Goal: Find specific page/section: Find specific page/section

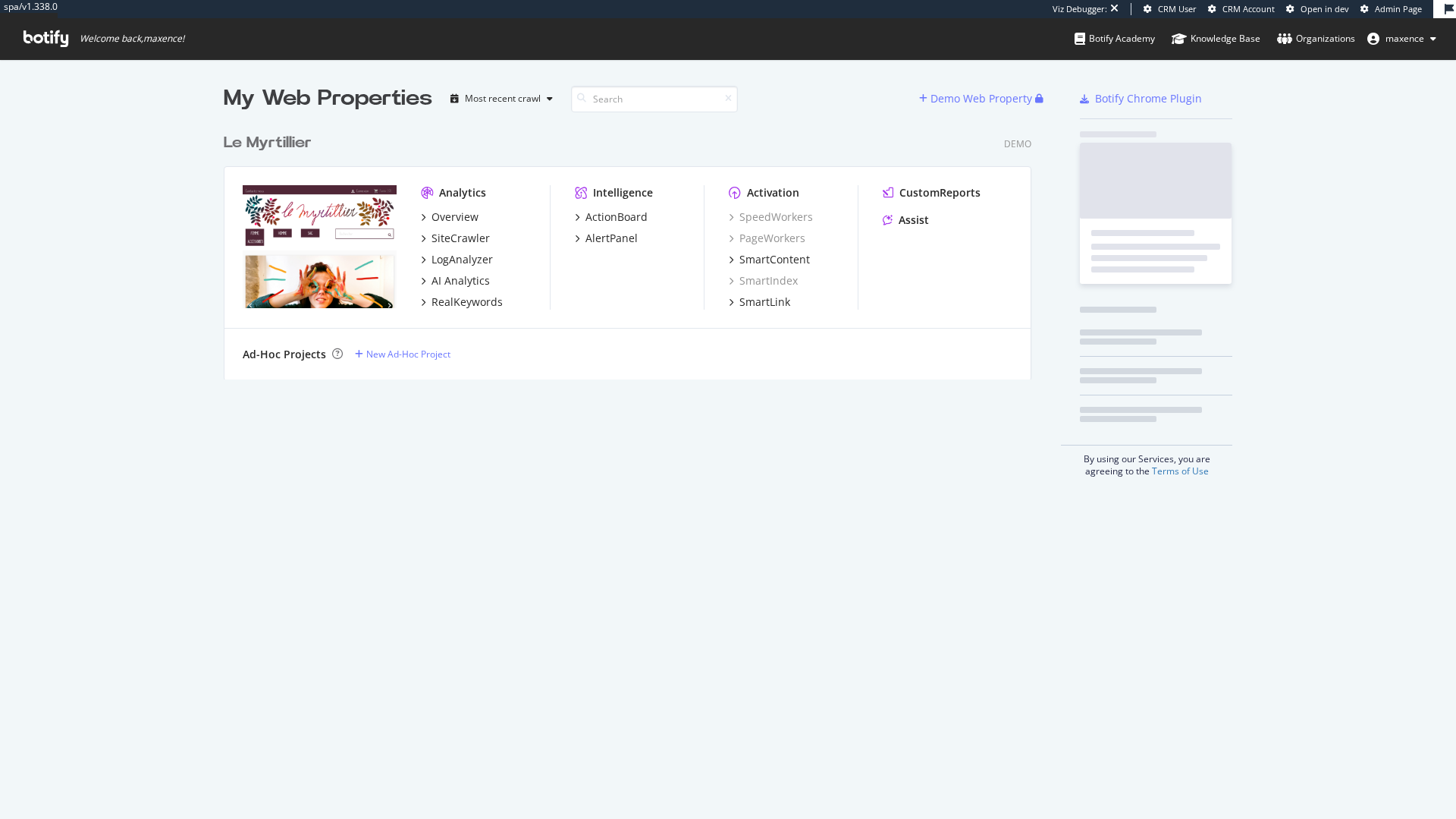
scroll to position [807, 1433]
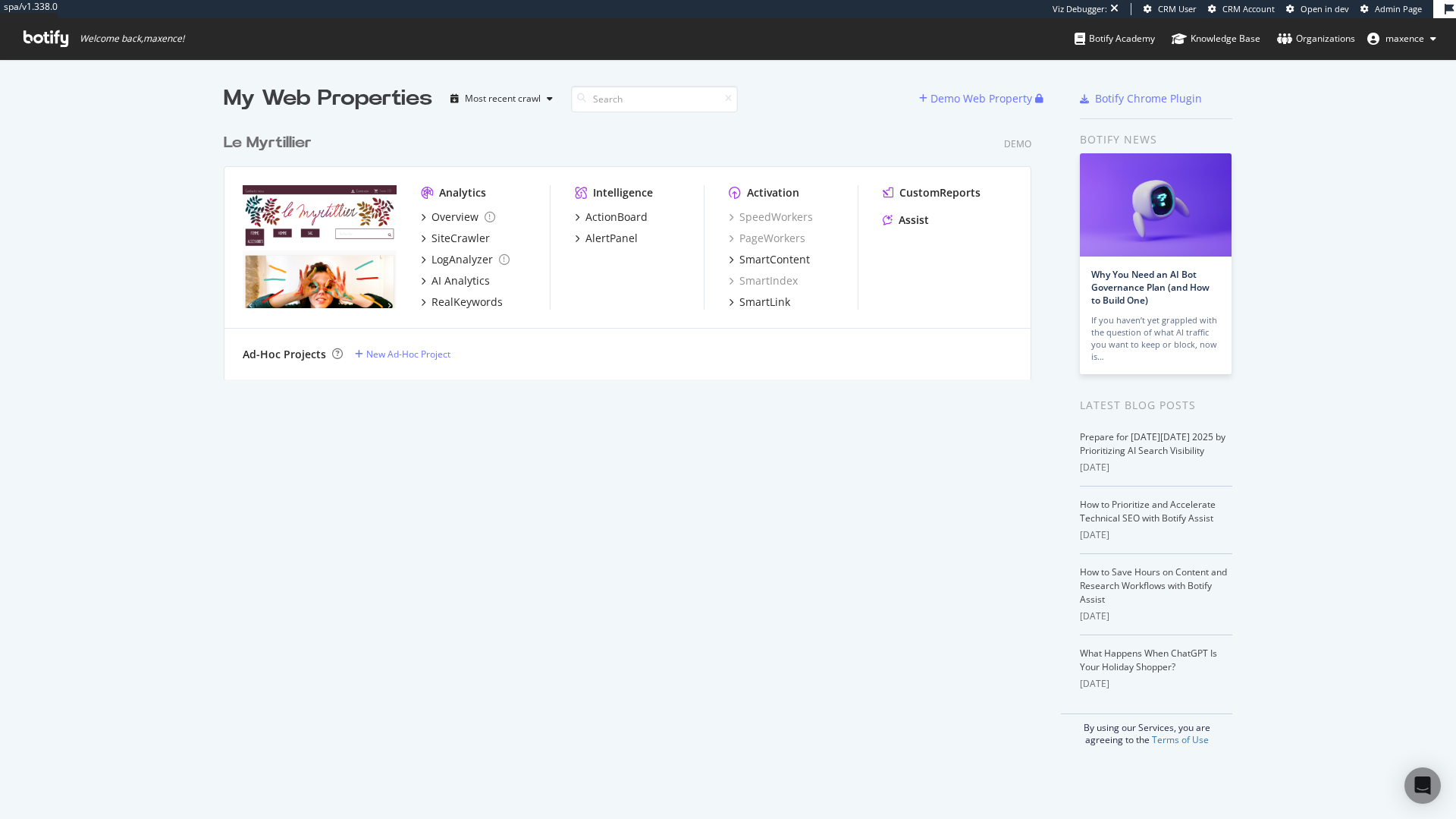
click at [272, 146] on div "Le Myrtillier" at bounding box center [267, 143] width 88 height 22
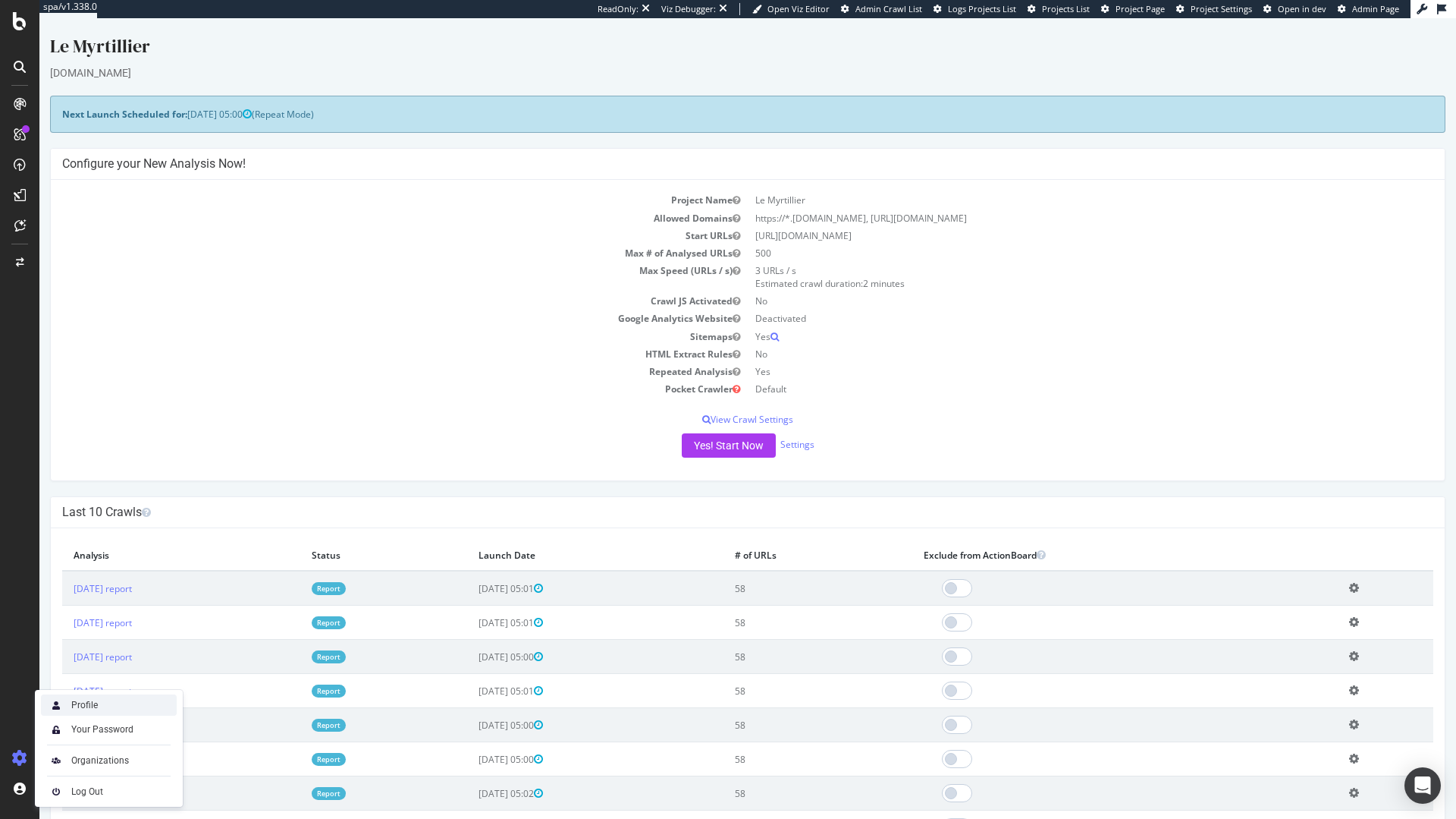
click at [75, 696] on div "Profile" at bounding box center [108, 704] width 136 height 21
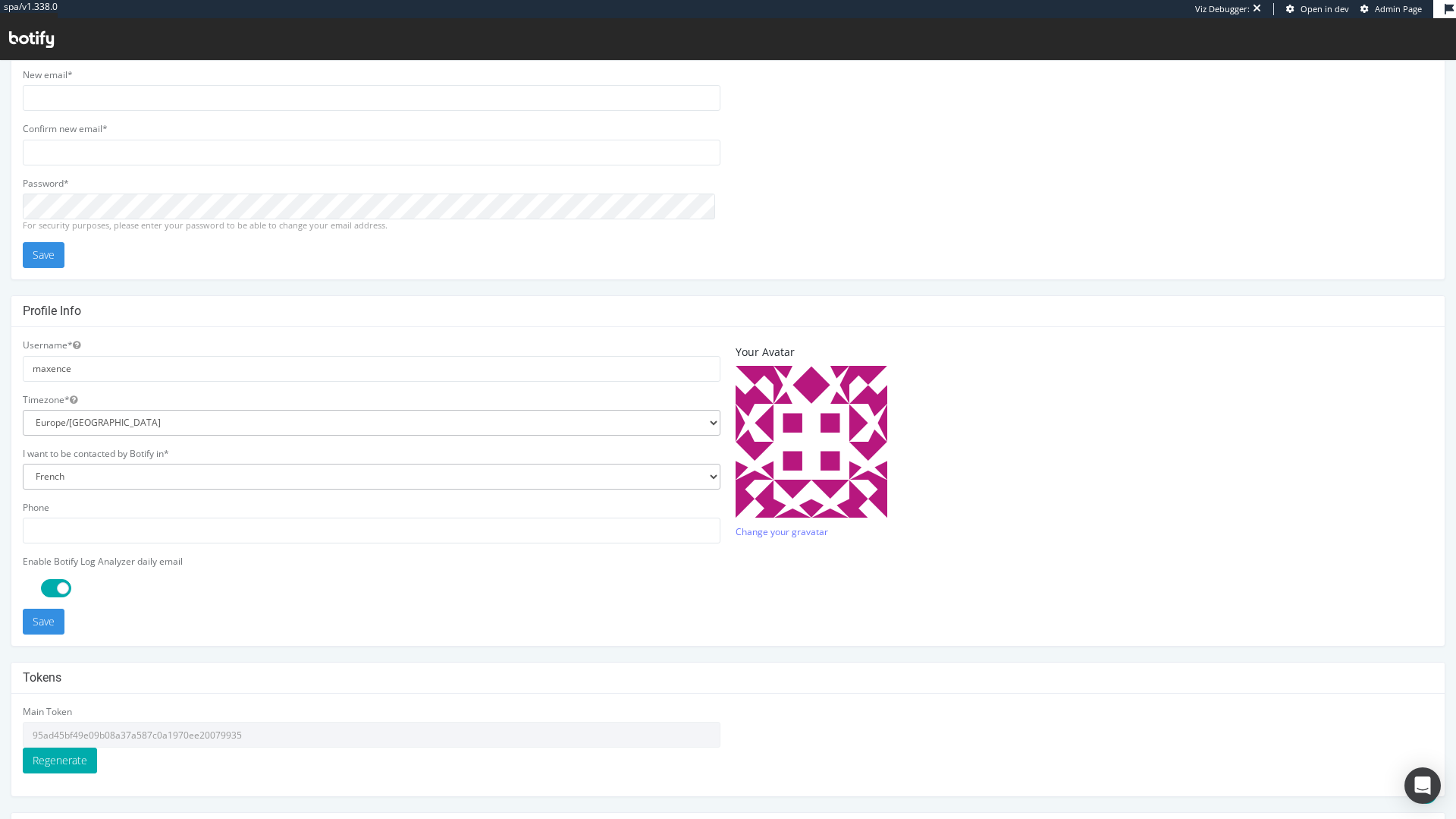
scroll to position [197, 0]
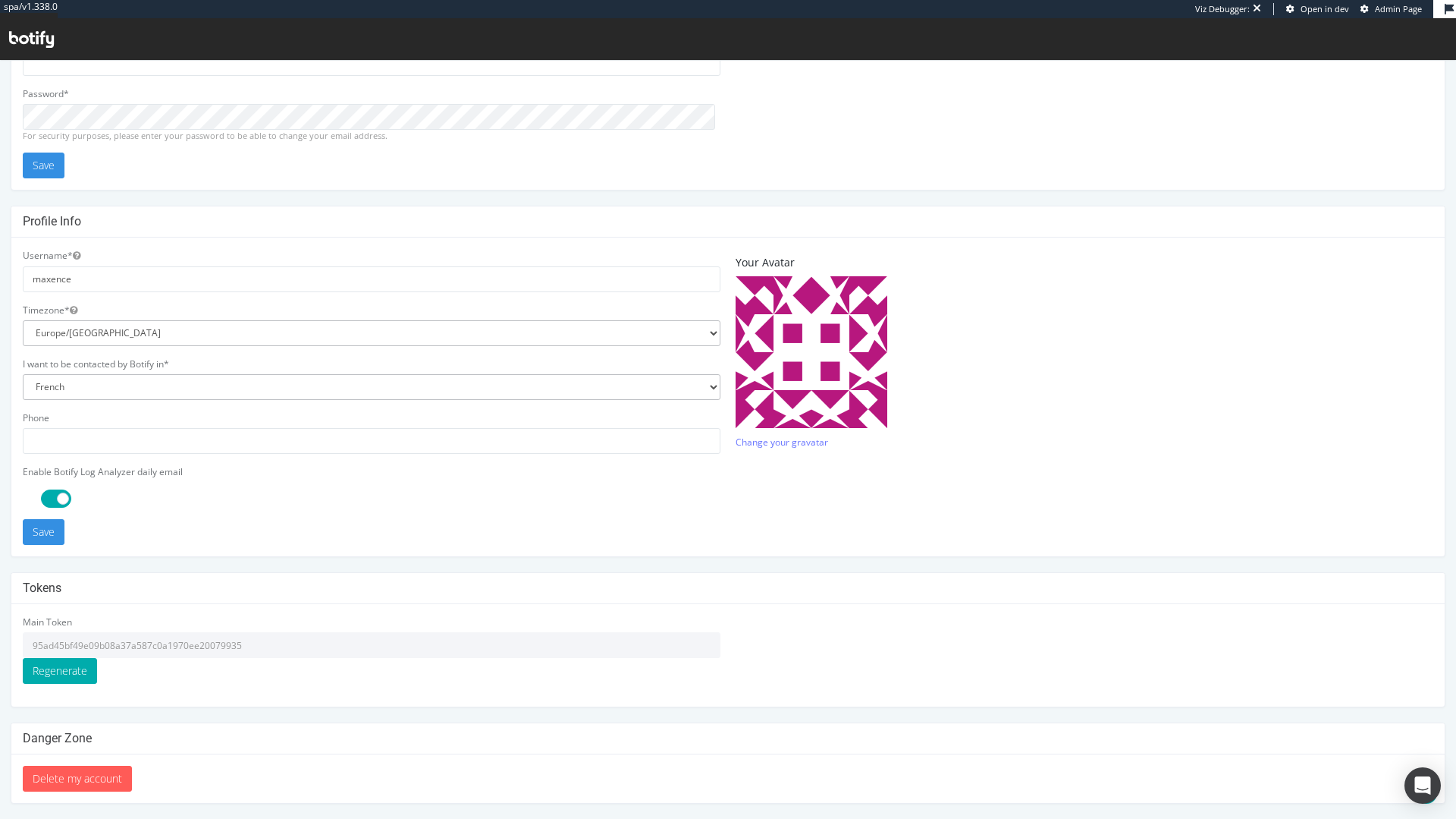
click at [227, 646] on input "95ad45bf49e09b08a37a587c0a1970ee20079935" at bounding box center [371, 645] width 698 height 26
